Goal: Task Accomplishment & Management: Manage account settings

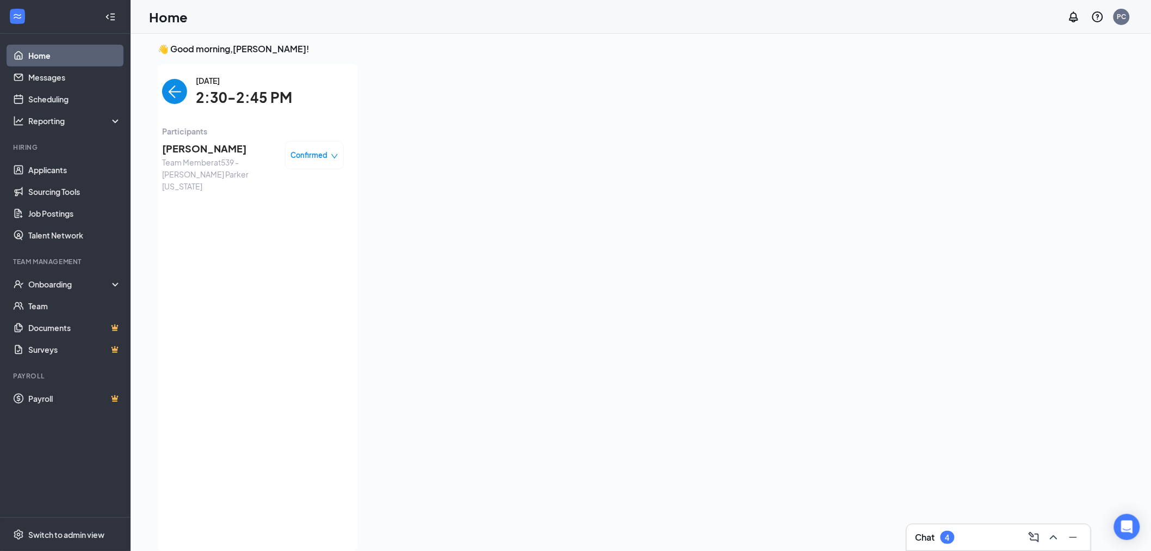
scroll to position [4, 0]
click at [39, 61] on link "Home" at bounding box center [74, 56] width 93 height 22
click at [47, 165] on link "Applicants" at bounding box center [74, 170] width 93 height 22
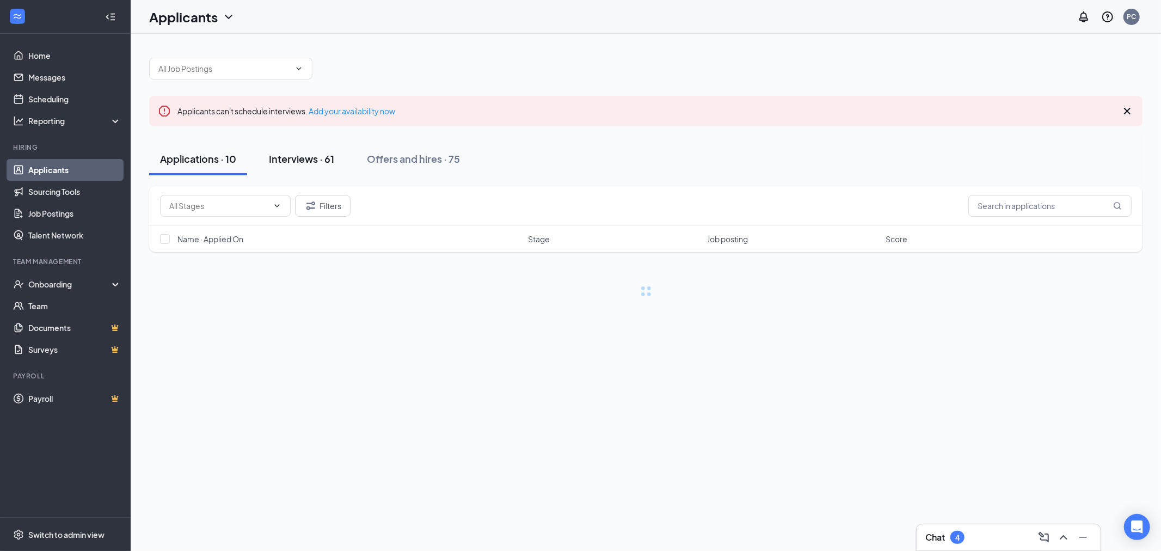
click at [316, 165] on button "Interviews · 61" at bounding box center [301, 159] width 87 height 33
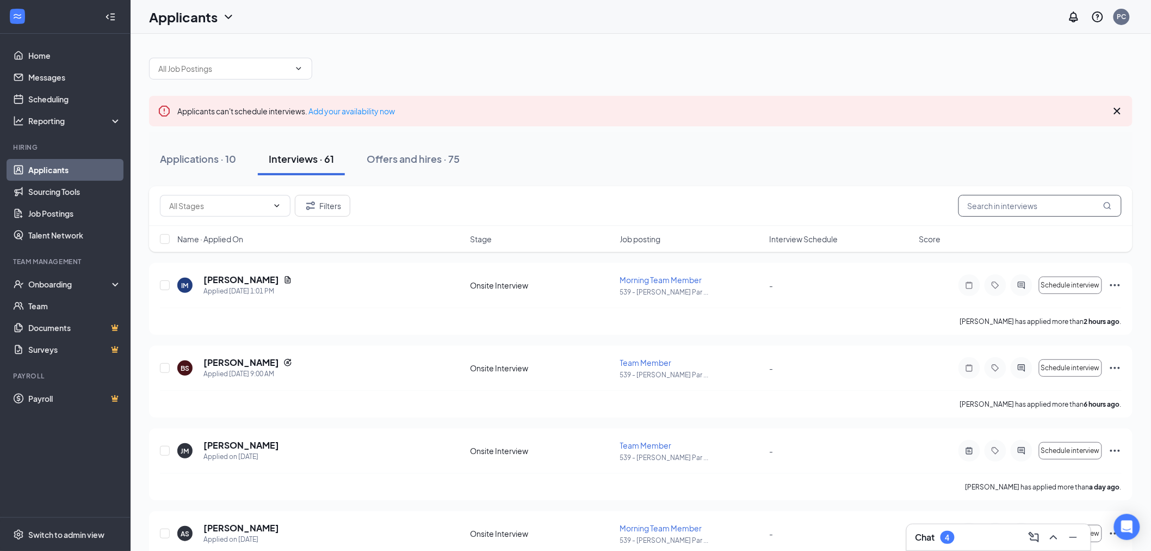
click at [1031, 204] on input "text" at bounding box center [1040, 206] width 163 height 22
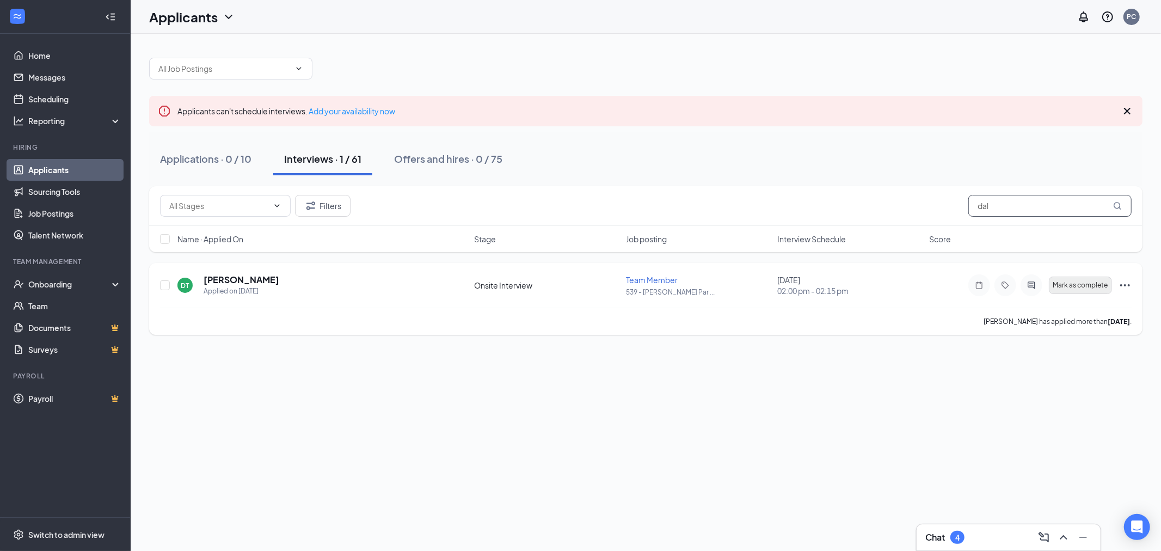
type input "dal"
click at [1075, 287] on span "Mark as complete" at bounding box center [1080, 285] width 55 height 8
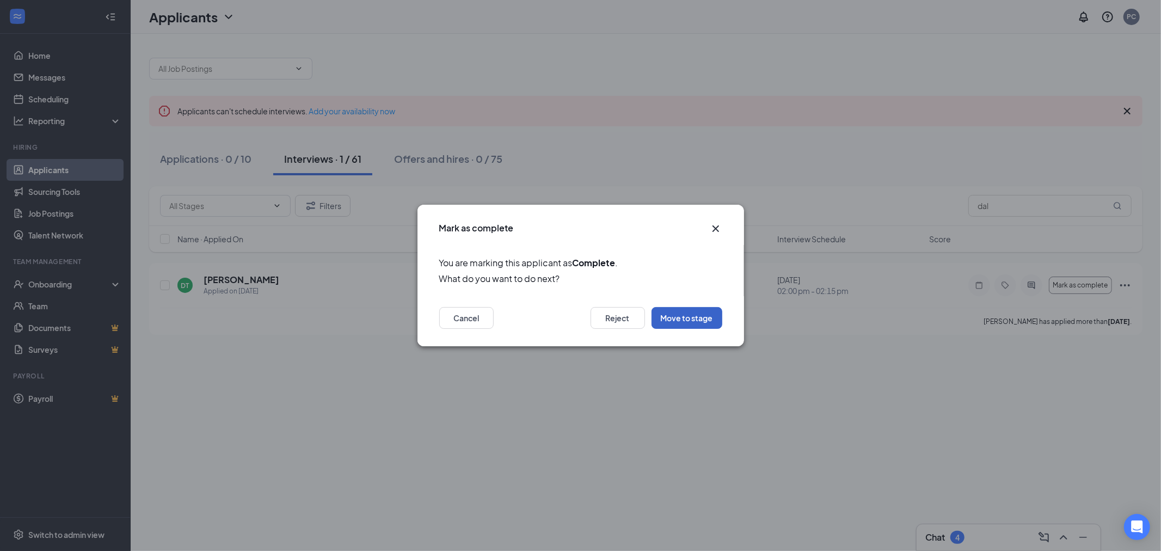
click at [671, 319] on button "Move to stage" at bounding box center [686, 318] width 71 height 22
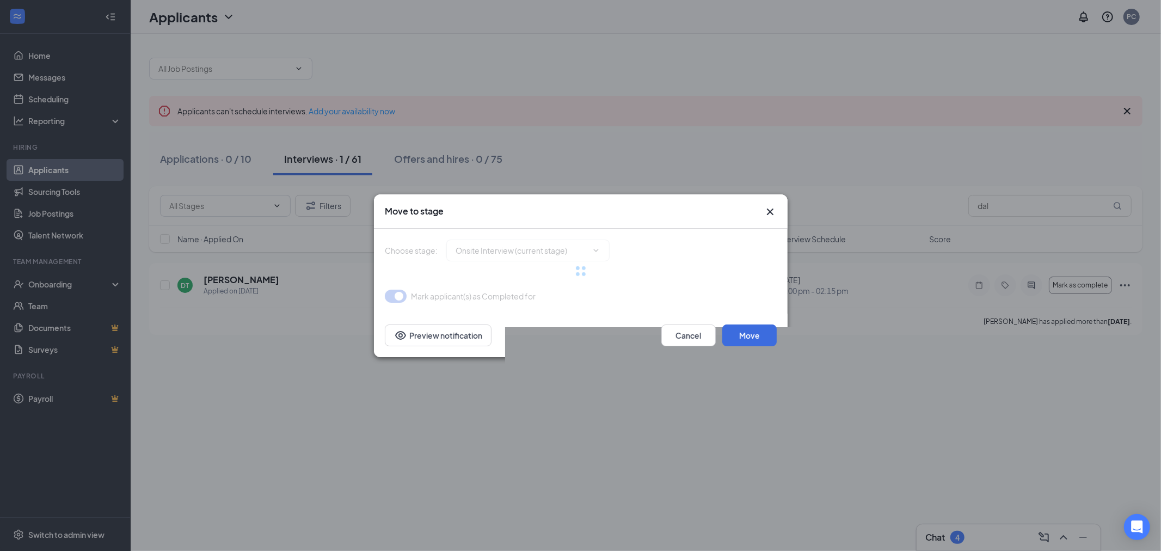
type input "Hiring Complete (final stage)"
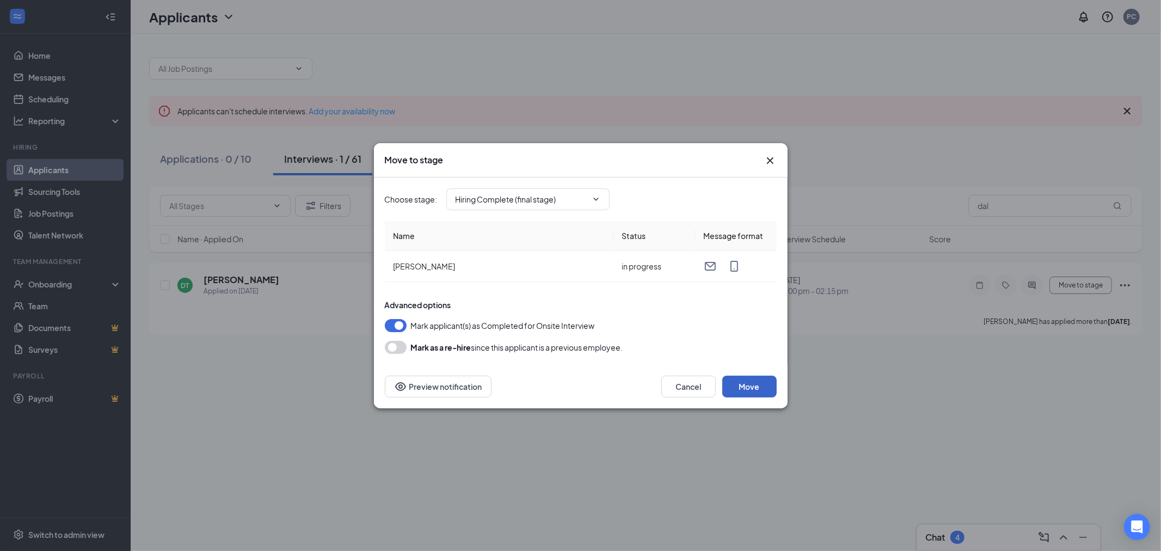
click at [762, 385] on button "Move" at bounding box center [749, 386] width 54 height 22
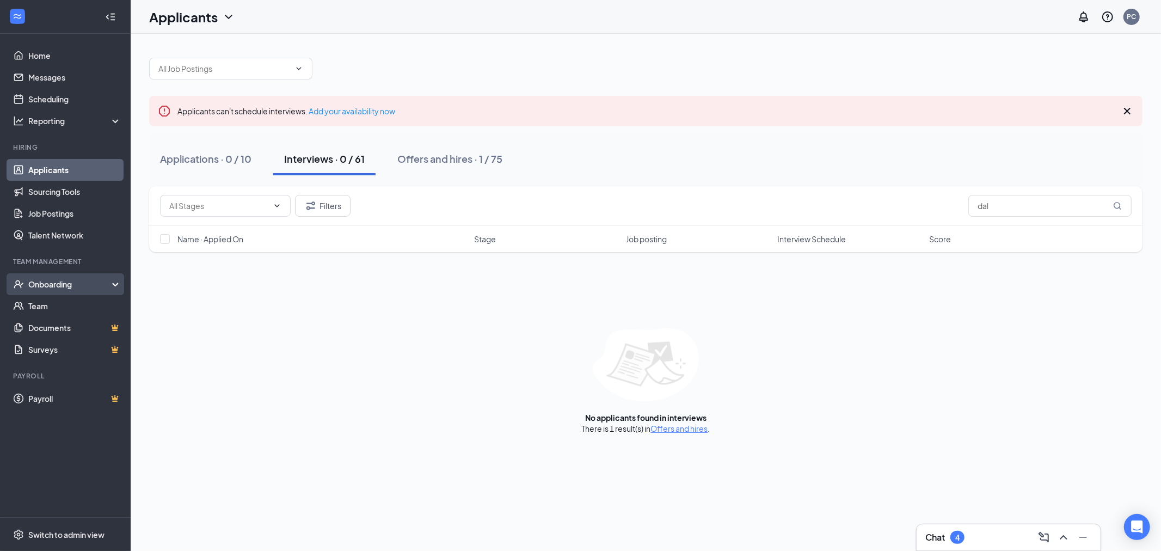
click at [52, 289] on div "Onboarding" at bounding box center [65, 284] width 131 height 22
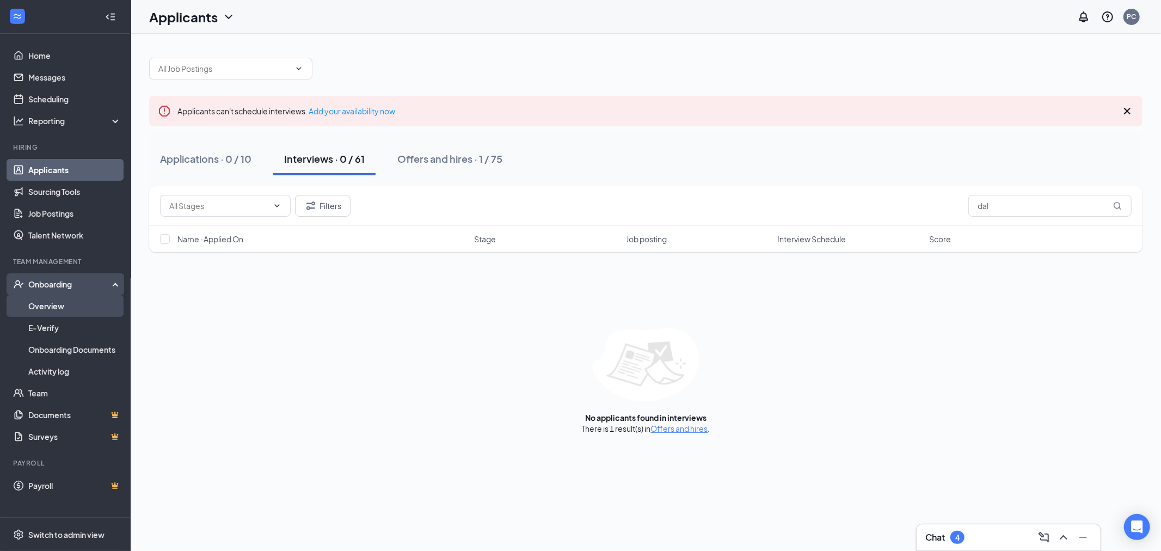
click at [50, 307] on link "Overview" at bounding box center [74, 306] width 93 height 22
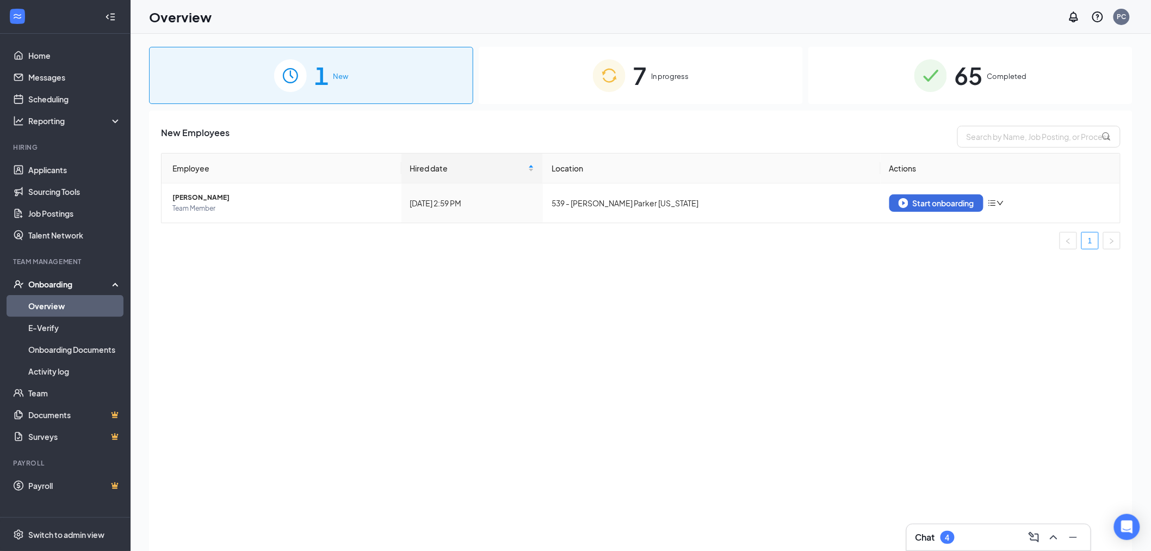
click at [546, 88] on div "7 In progress" at bounding box center [641, 75] width 324 height 57
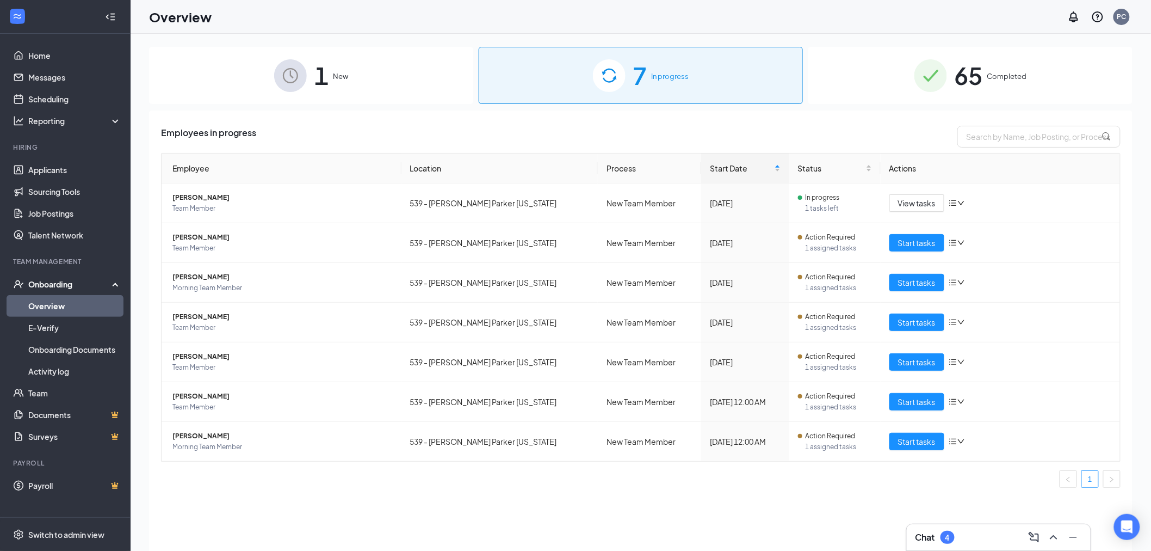
click at [448, 78] on div "1 New" at bounding box center [311, 75] width 324 height 57
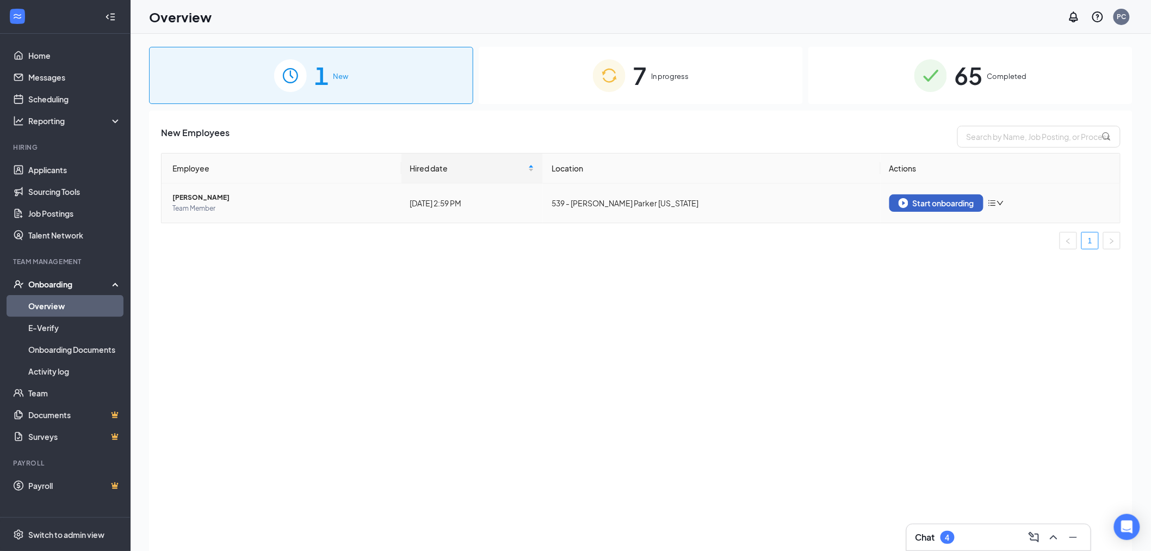
click at [910, 205] on div "Start onboarding" at bounding box center [937, 203] width 76 height 10
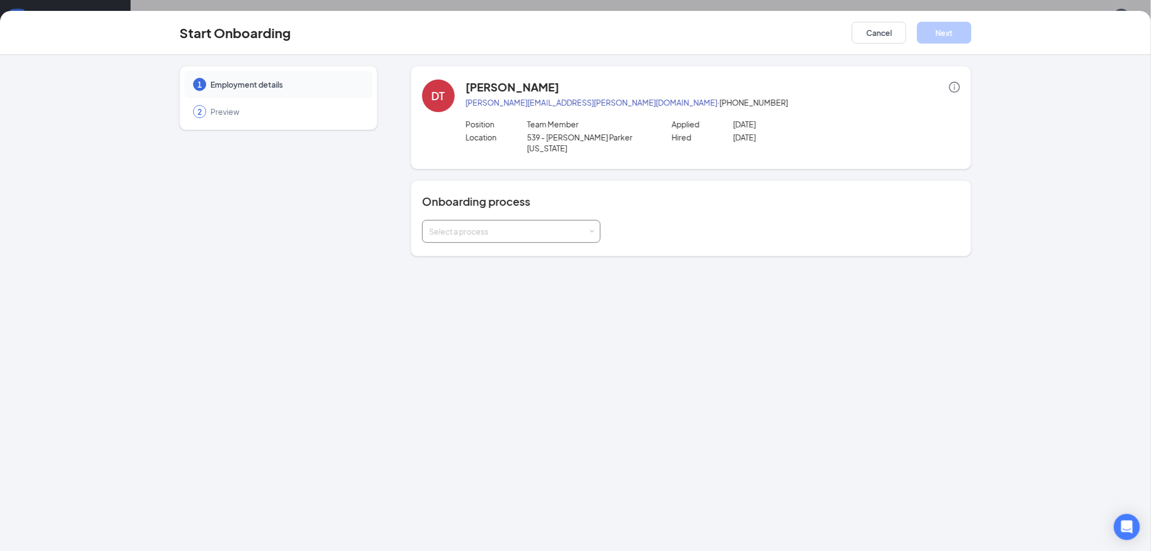
click at [481, 226] on div "Select a process" at bounding box center [508, 231] width 159 height 11
click at [483, 262] on span "New Team Member" at bounding box center [461, 262] width 69 height 10
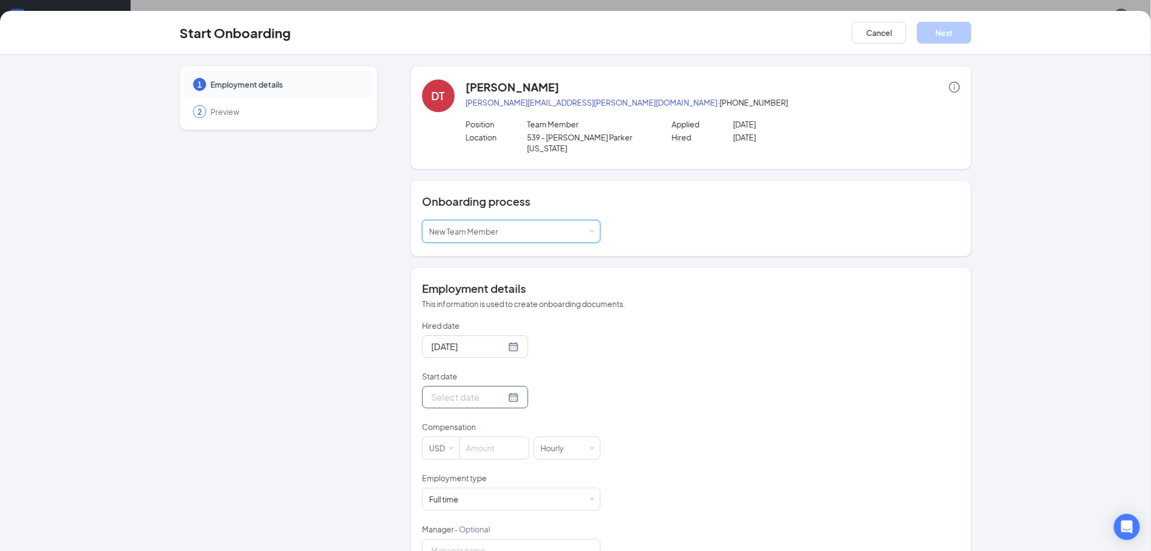
click at [466, 390] on input "Start date" at bounding box center [469, 397] width 75 height 14
type input "Sep 15, 2025"
click at [452, 293] on div "15" at bounding box center [458, 299] width 13 height 13
click at [477, 437] on input at bounding box center [494, 448] width 69 height 22
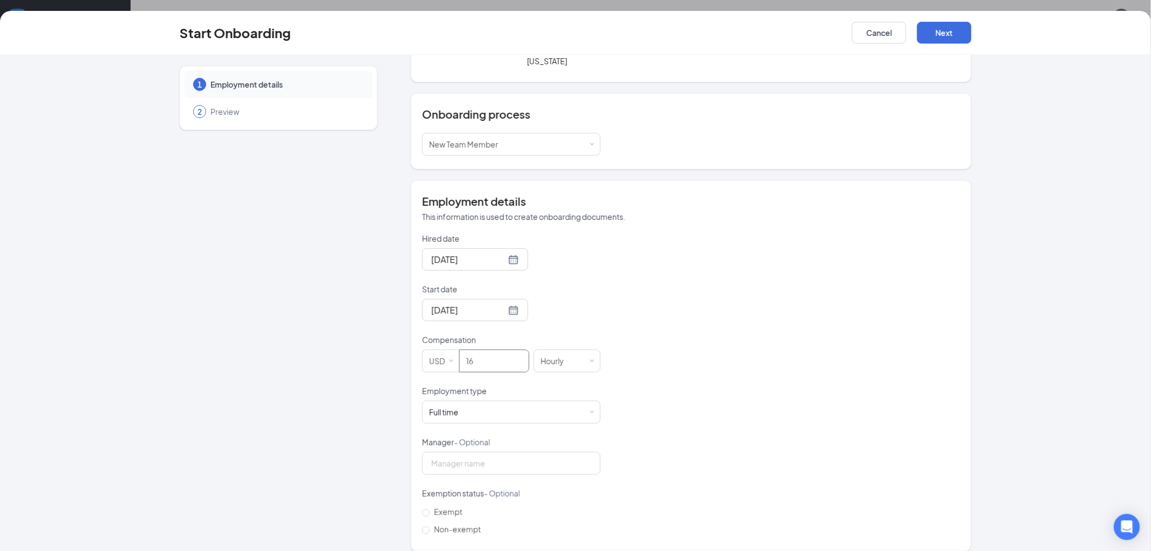
scroll to position [88, 0]
type input "16"
click at [580, 404] on div "Full time Works 30+ hours per week and is reasonably expected to work" at bounding box center [511, 411] width 164 height 22
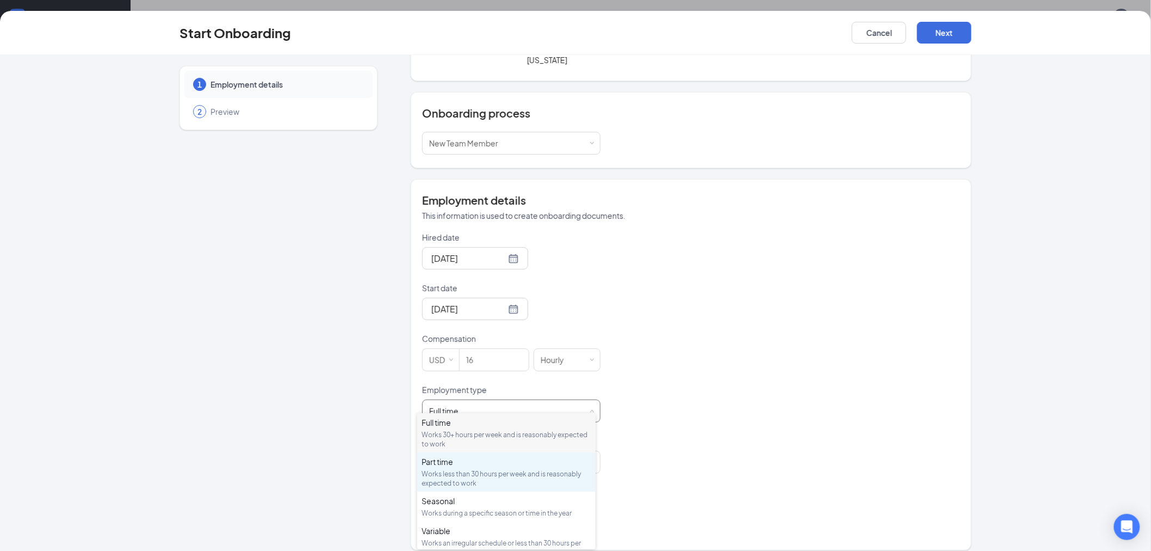
click at [463, 458] on div "Part time" at bounding box center [507, 461] width 170 height 11
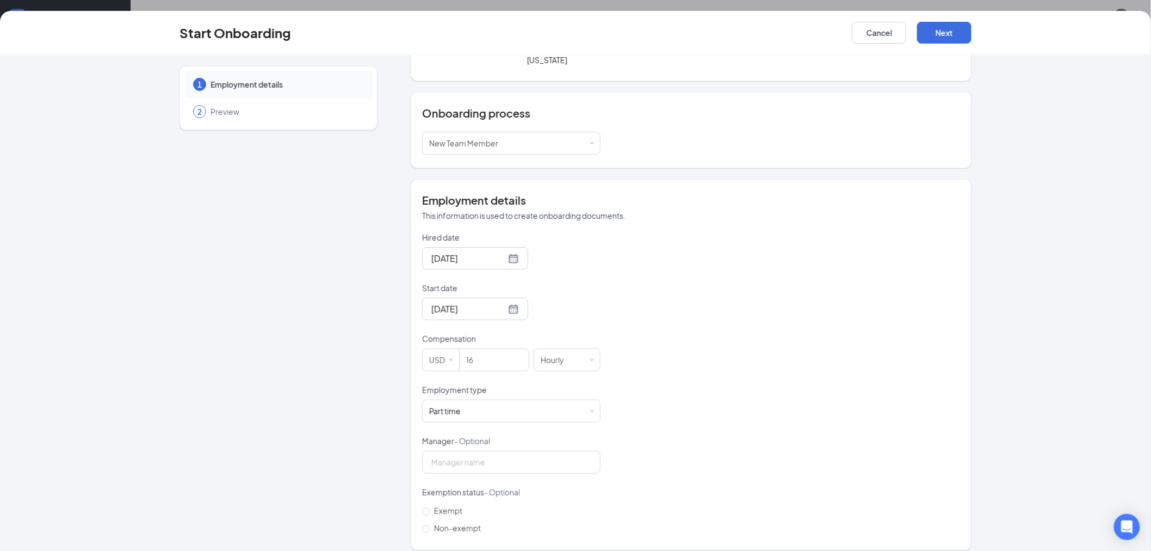
click at [773, 426] on div "Hired date Sep 15, 2025 Start date Sep 15, 2025 Sep 2025 Su Mo Tu We Th Fr Sa 3…" at bounding box center [691, 384] width 538 height 305
click at [423, 525] on input "Non-exempt" at bounding box center [426, 529] width 8 height 8
radio input "true"
click at [948, 39] on button "Next" at bounding box center [944, 33] width 54 height 22
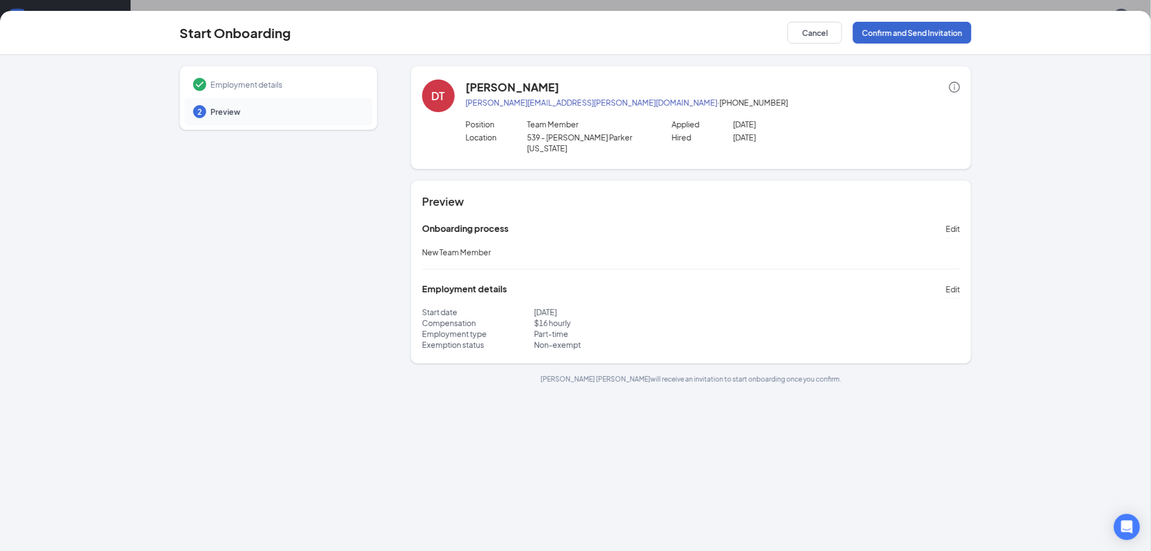
scroll to position [0, 0]
click at [944, 27] on button "Confirm and Send Invitation" at bounding box center [912, 33] width 119 height 22
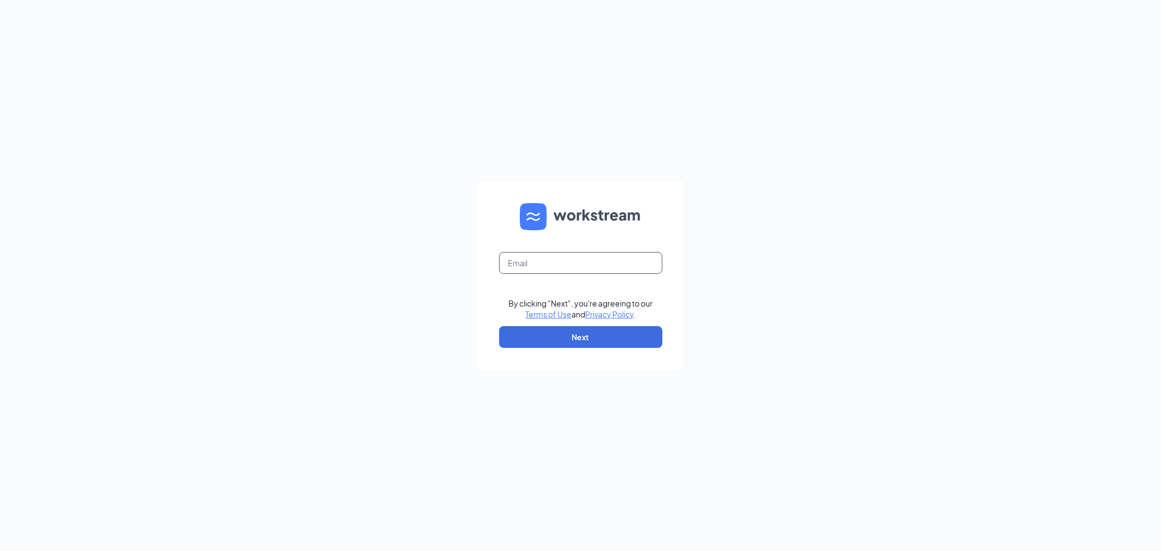
click at [554, 257] on input "text" at bounding box center [580, 263] width 163 height 22
type input "[EMAIL_ADDRESS][DOMAIN_NAME]"
click at [593, 331] on button "Next" at bounding box center [580, 337] width 163 height 22
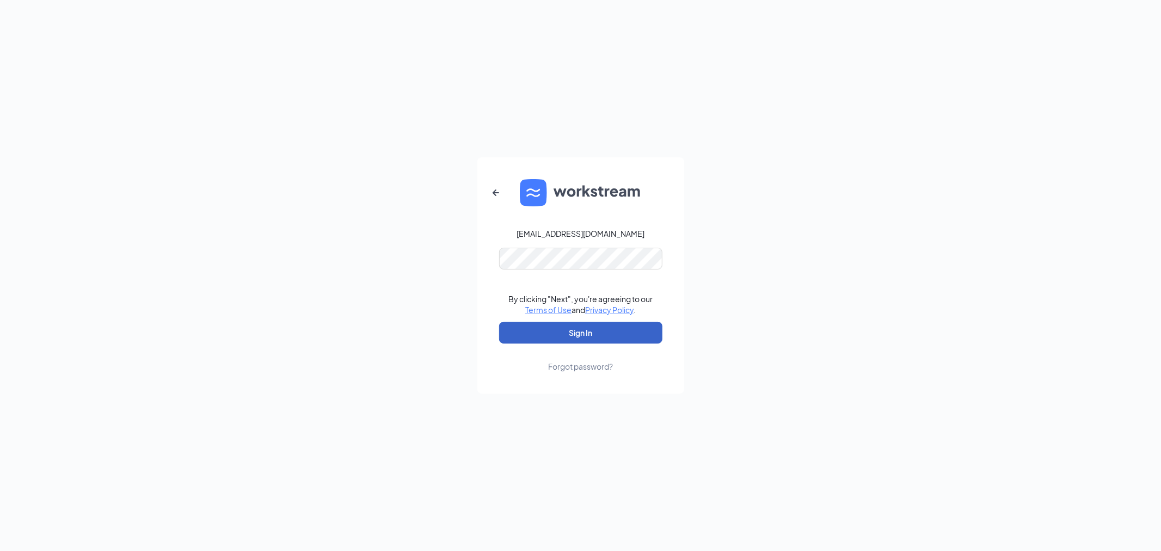
click at [564, 336] on button "Sign In" at bounding box center [580, 333] width 163 height 22
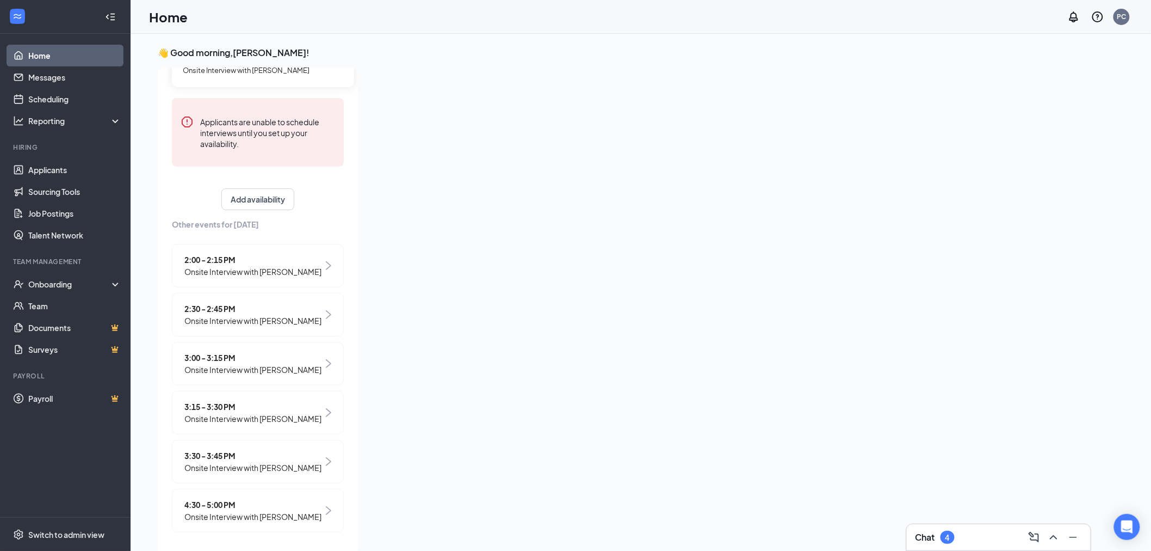
scroll to position [23, 0]
